Goal: Task Accomplishment & Management: Use online tool/utility

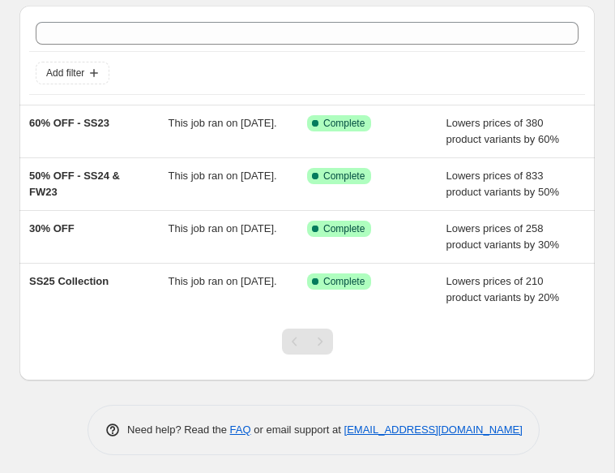
scroll to position [51, 0]
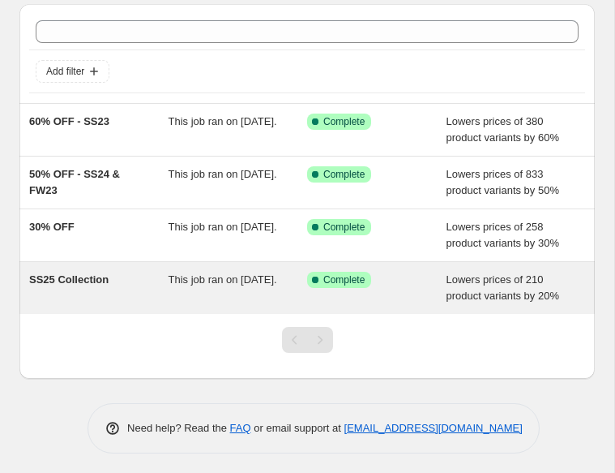
click at [201, 285] on span "This job ran on [DATE]." at bounding box center [223, 279] width 109 height 12
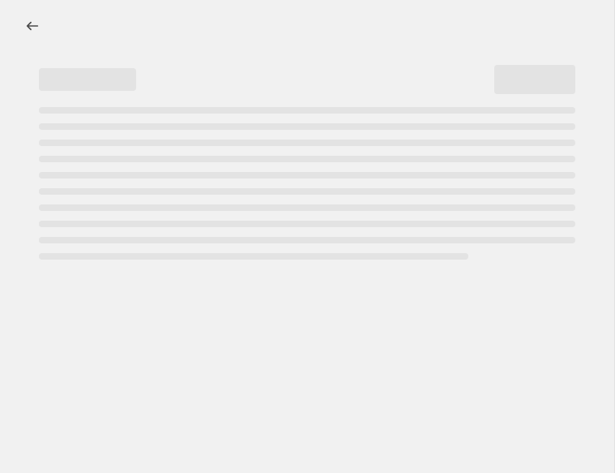
select select "percentage"
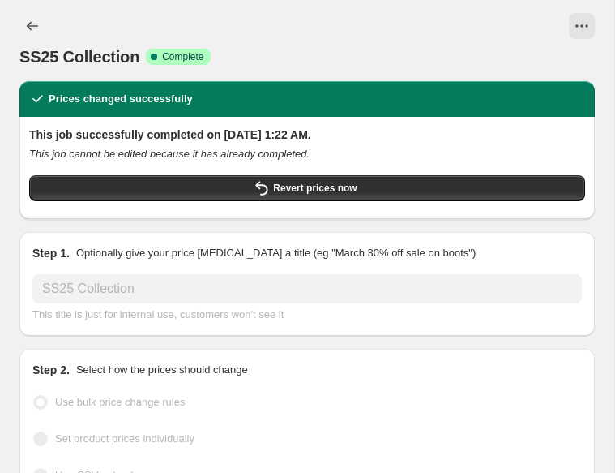
select select "collection"
click at [587, 30] on icon "View actions for SS25 Collection" at bounding box center [582, 26] width 16 height 16
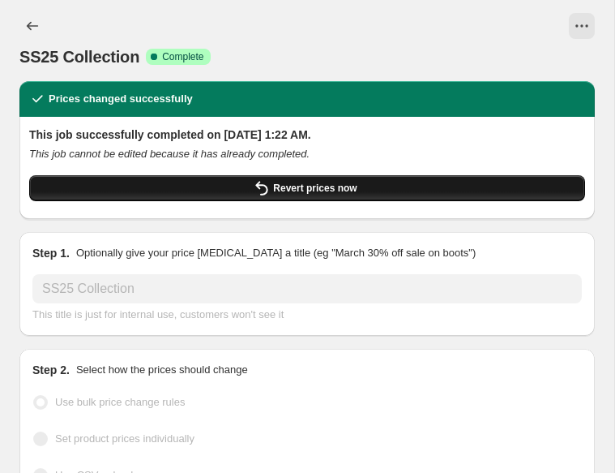
click at [470, 184] on button "Revert prices now" at bounding box center [307, 188] width 556 height 26
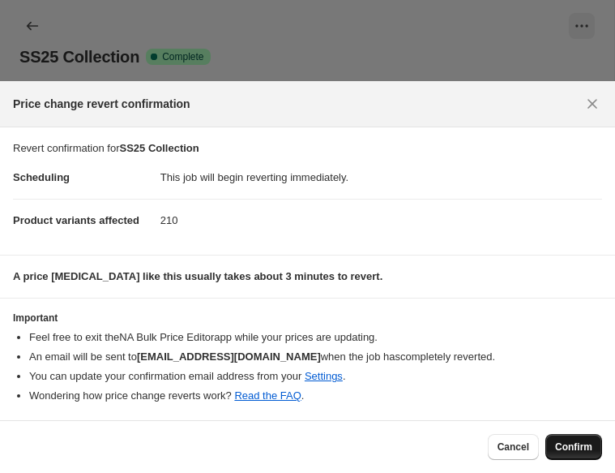
click at [585, 451] on span "Confirm" at bounding box center [573, 446] width 37 height 13
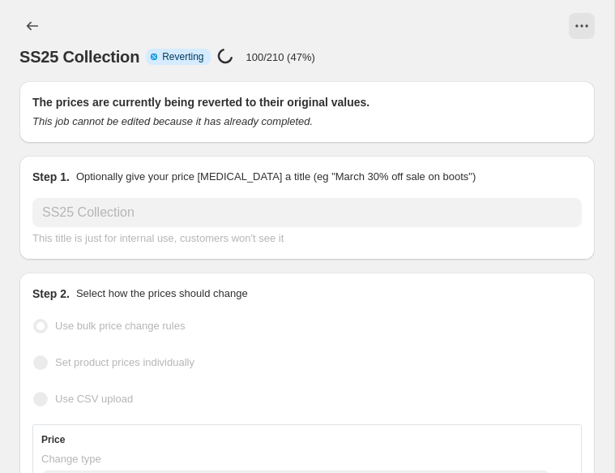
select select "percentage"
select select "collection"
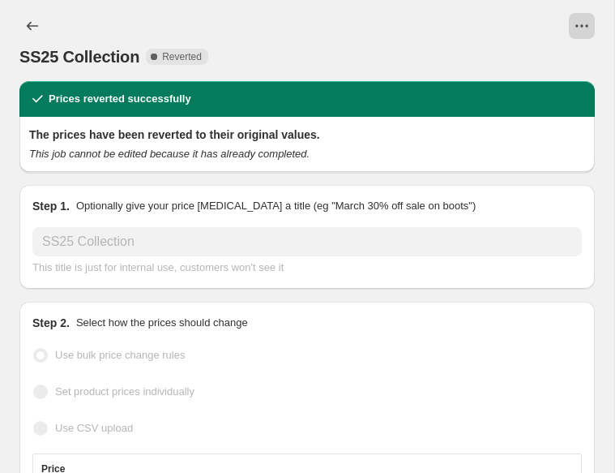
click at [576, 29] on icon "View actions for SS25 Collection" at bounding box center [582, 26] width 16 height 16
click at [577, 33] on icon "View actions for SS25 Collection" at bounding box center [582, 26] width 16 height 16
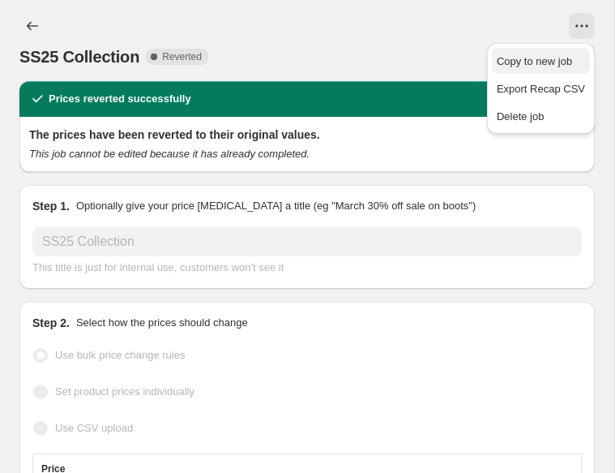
click at [569, 62] on span "Copy to new job" at bounding box center [534, 61] width 75 height 12
select select "percentage"
select select "collection"
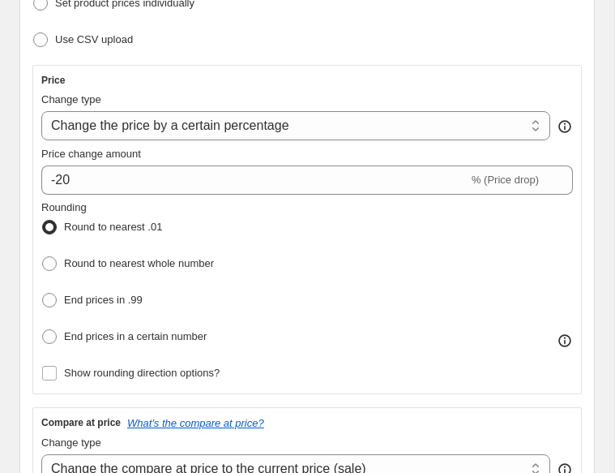
scroll to position [290, 0]
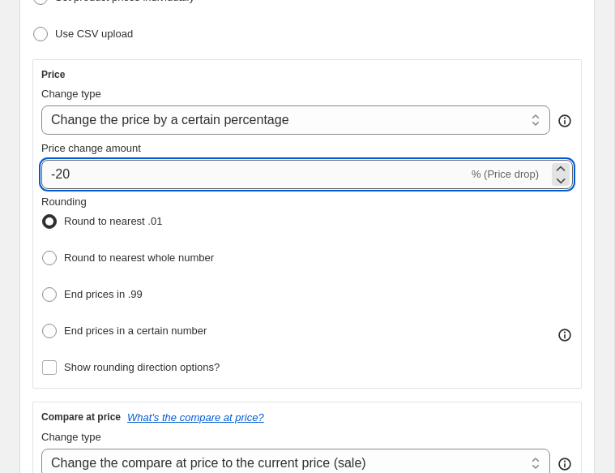
click at [69, 172] on input "-20" at bounding box center [254, 174] width 427 height 29
type input "-2"
type input "-30"
click at [590, 186] on div "Step 2. Select how the prices should change Use bulk price change rules Set pro…" at bounding box center [307, 331] width 576 height 847
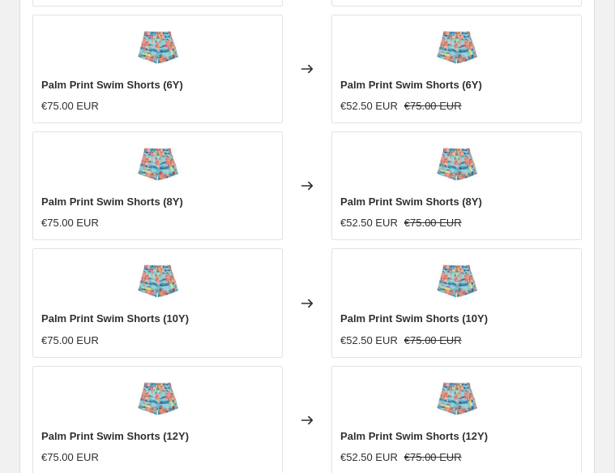
scroll to position [1962, 0]
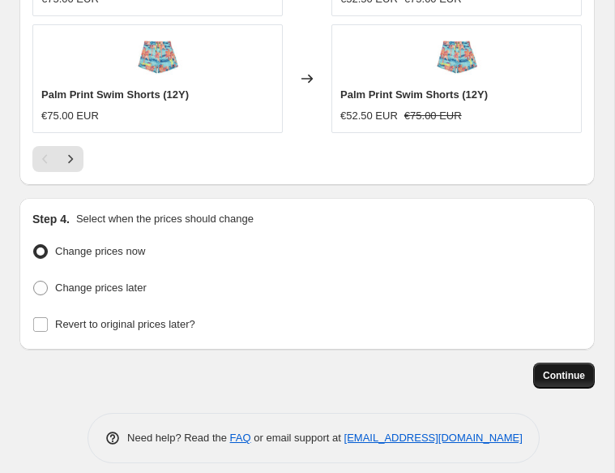
click at [570, 369] on span "Continue" at bounding box center [564, 375] width 42 height 13
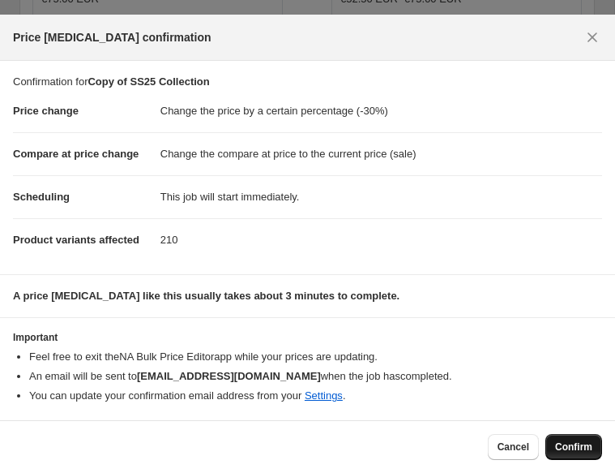
click at [574, 444] on span "Confirm" at bounding box center [573, 446] width 37 height 13
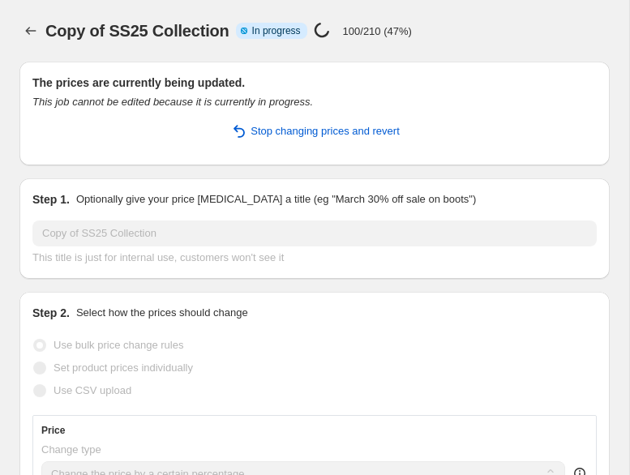
select select "percentage"
select select "collection"
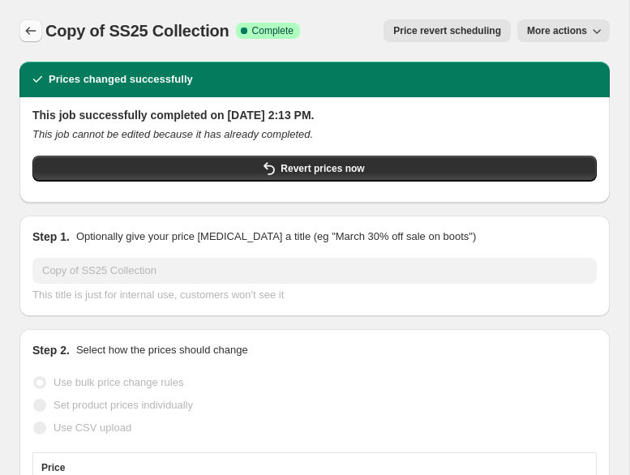
click at [29, 31] on icon "Price change jobs" at bounding box center [31, 31] width 16 height 16
